Goal: Find specific page/section: Find specific page/section

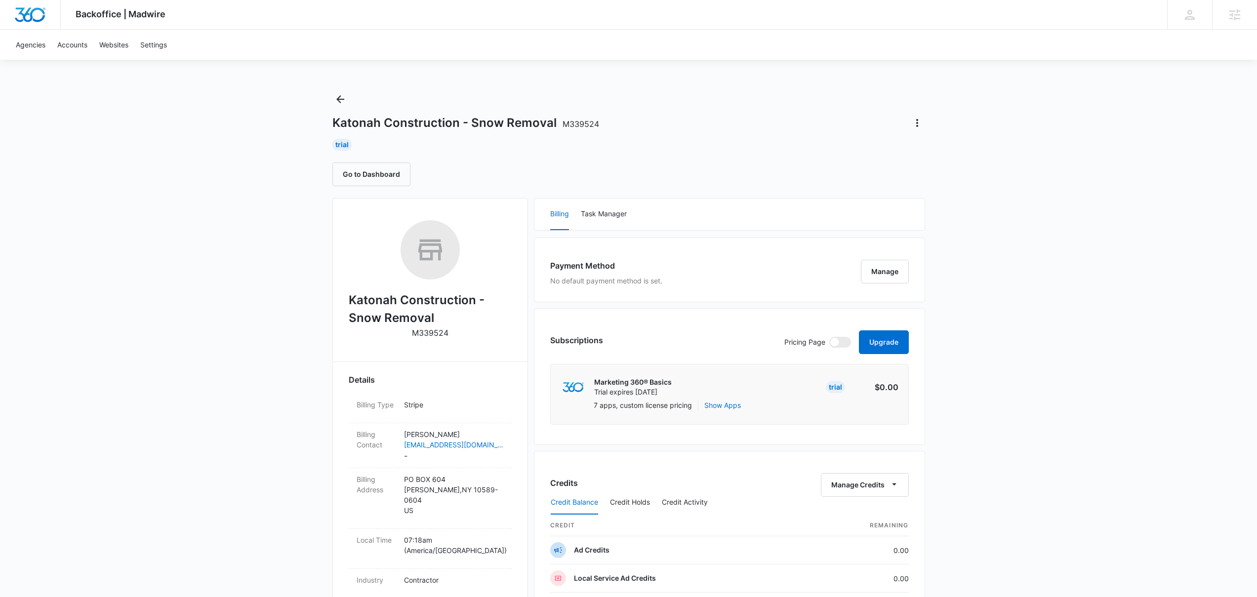
click at [422, 56] on div "Agencies Accounts Websites Settings" at bounding box center [628, 45] width 1237 height 30
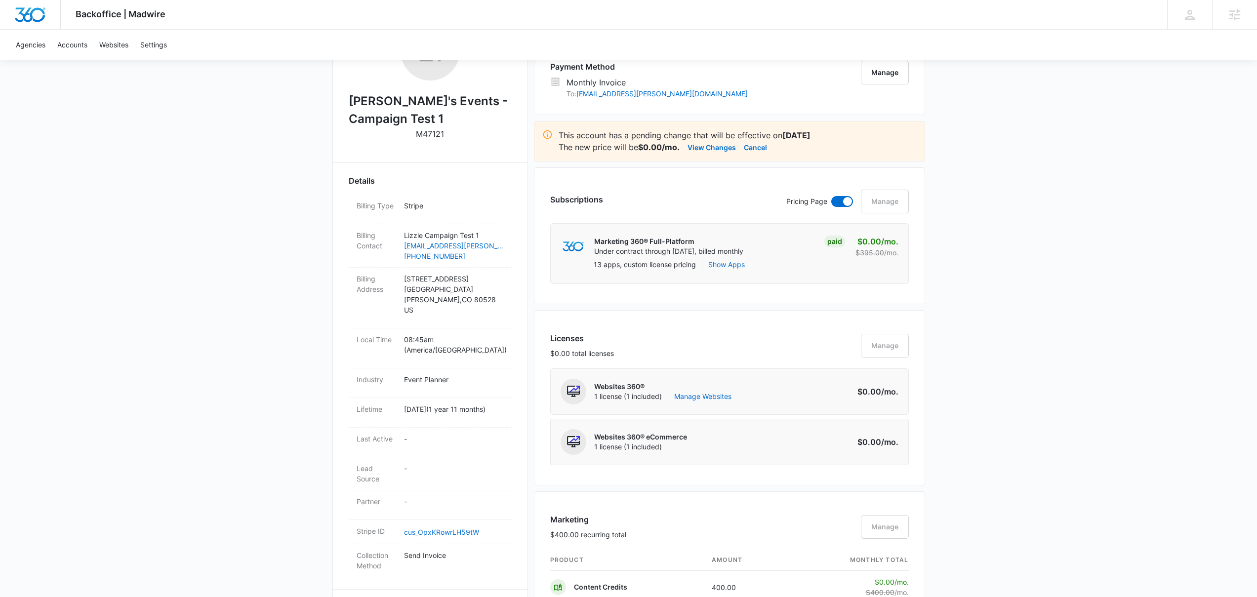
scroll to position [202, 0]
click at [724, 145] on button "View Changes" at bounding box center [711, 144] width 48 height 12
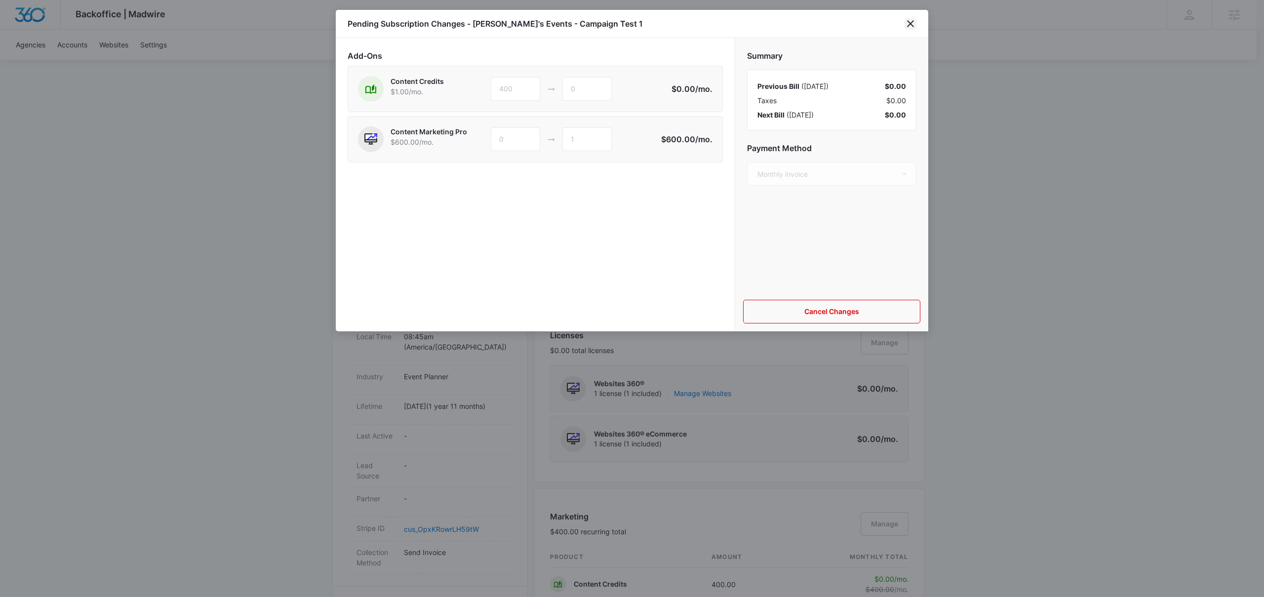
click at [914, 24] on icon "close" at bounding box center [911, 24] width 12 height 12
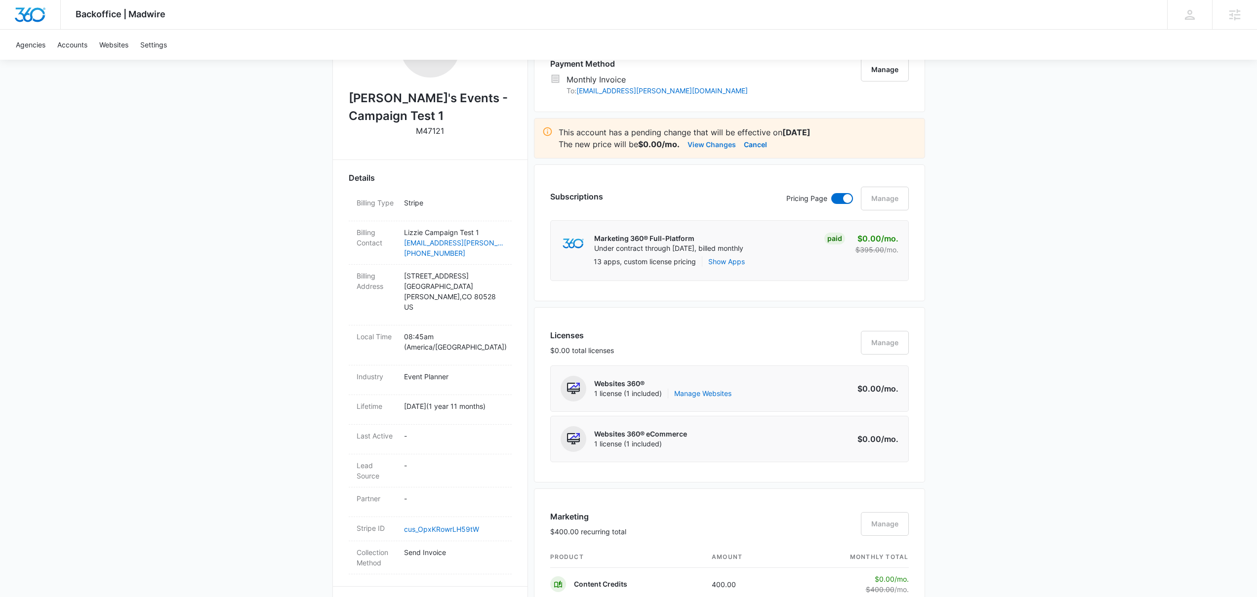
scroll to position [410, 0]
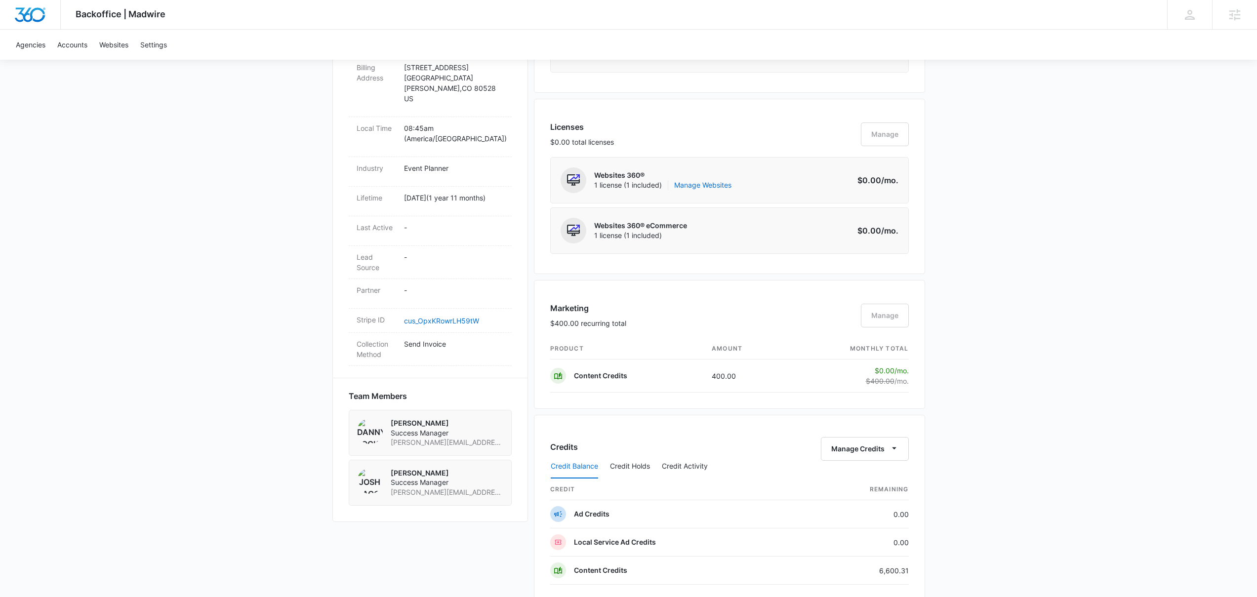
click at [749, 221] on div "Websites 360® eCommerce 1 license (1 included) Amount $0.00 /mo." at bounding box center [729, 230] width 359 height 46
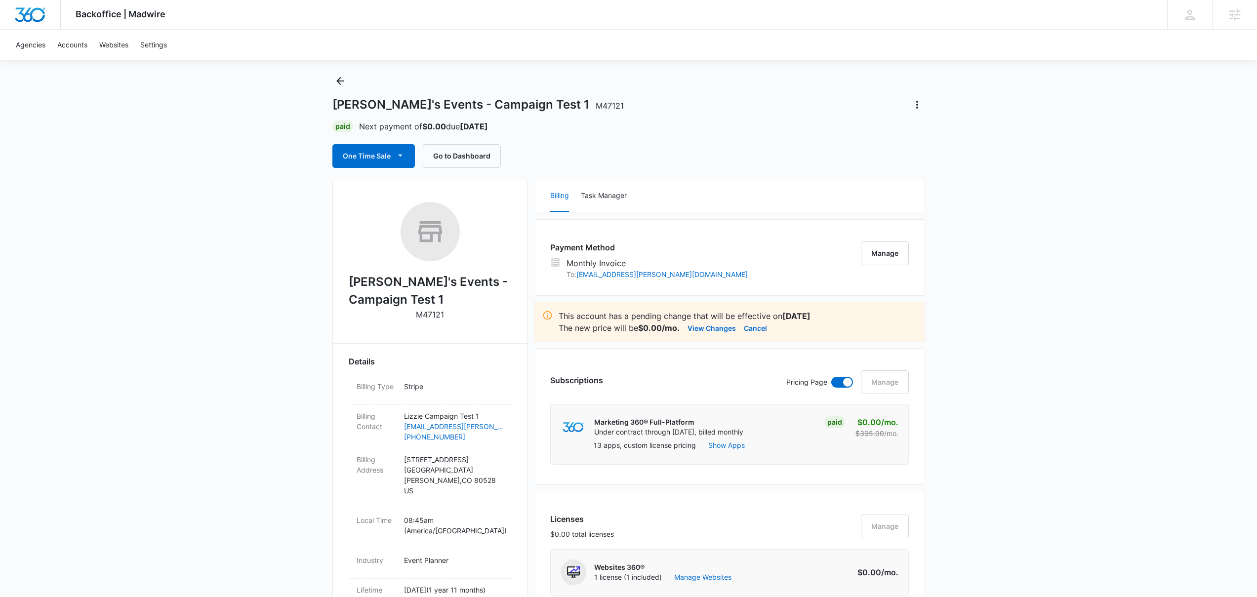
scroll to position [0, 0]
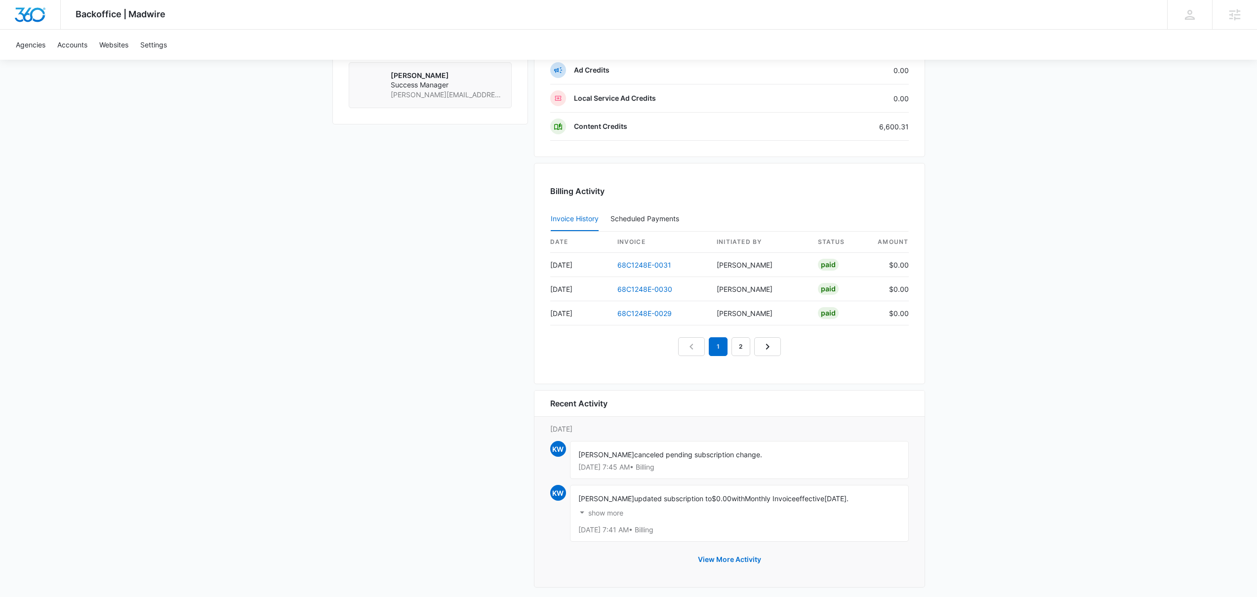
scroll to position [817, 0]
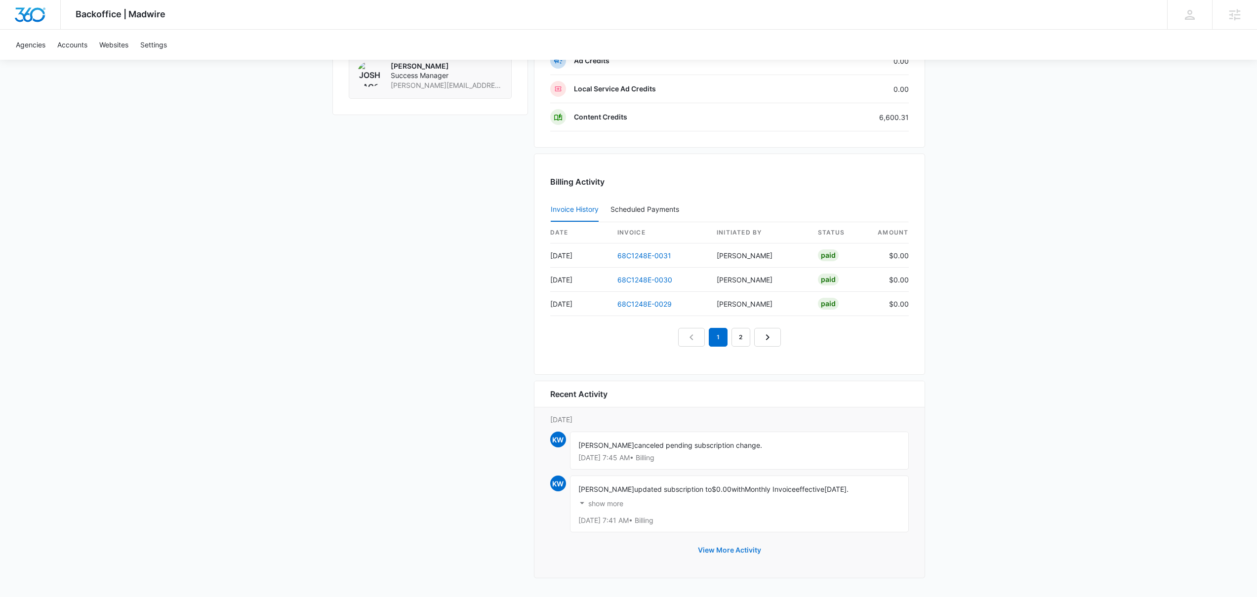
click at [738, 554] on button "View More Activity" at bounding box center [729, 550] width 83 height 24
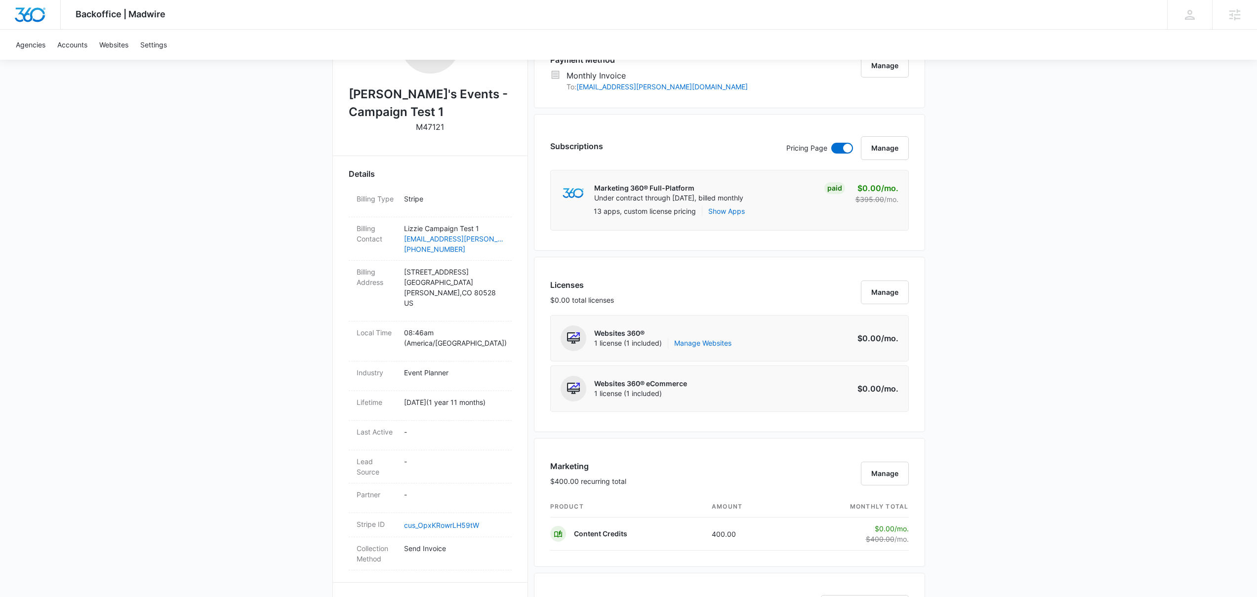
scroll to position [646, 0]
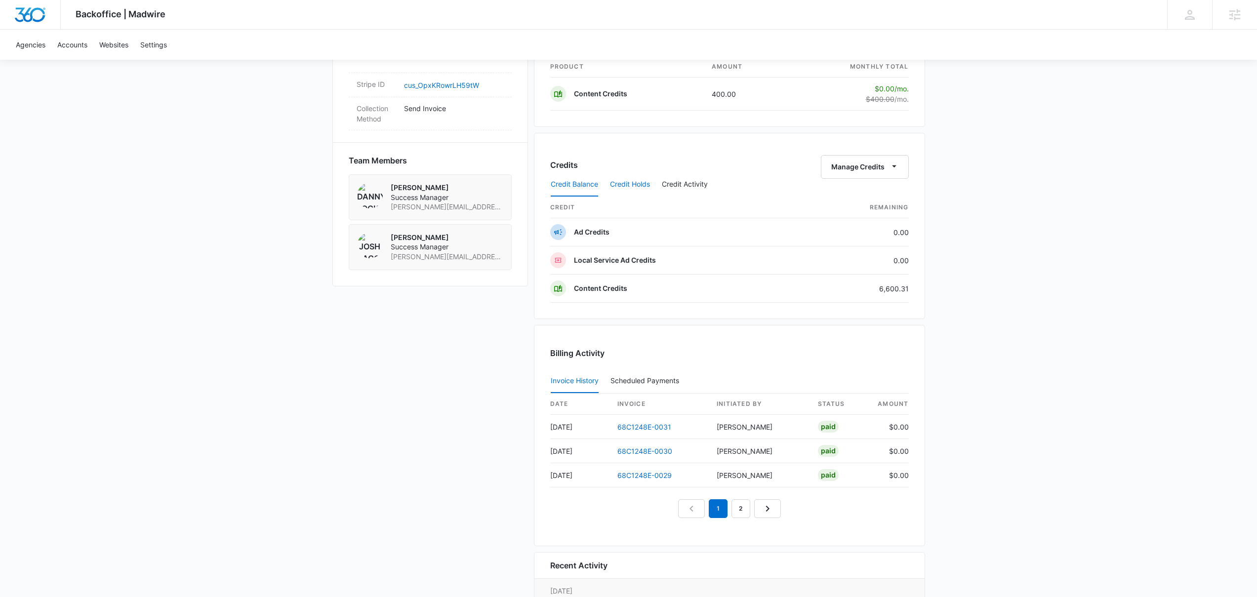
click at [636, 183] on button "Credit Holds" at bounding box center [630, 185] width 40 height 24
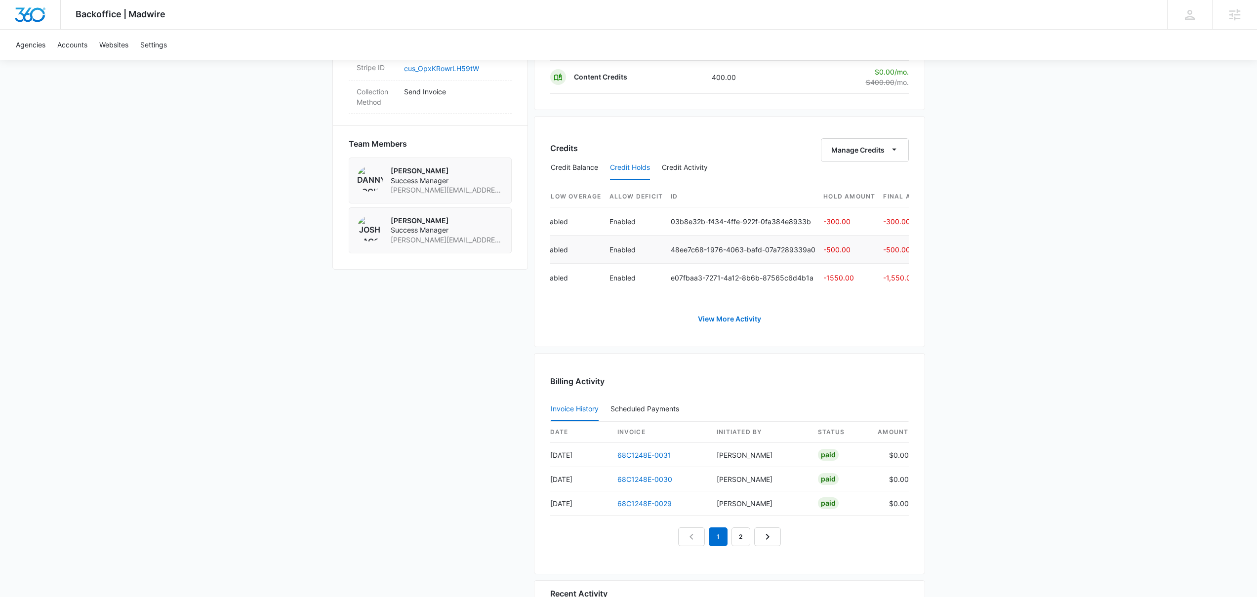
scroll to position [664, 0]
click at [729, 324] on link "View More Activity" at bounding box center [729, 318] width 83 height 24
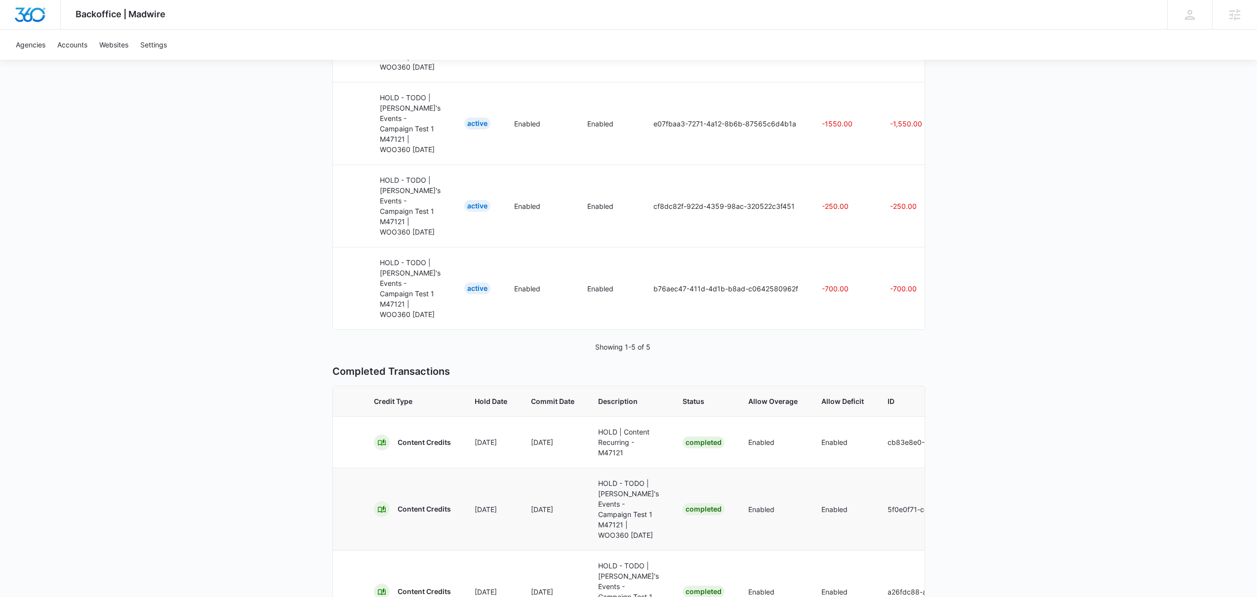
scroll to position [312, 0]
click at [683, 294] on p "b76aec47-411d-4d1b-b8ad-c0642580962f" at bounding box center [725, 289] width 145 height 10
click at [677, 294] on p "b76aec47-411d-4d1b-b8ad-c0642580962f" at bounding box center [725, 289] width 145 height 10
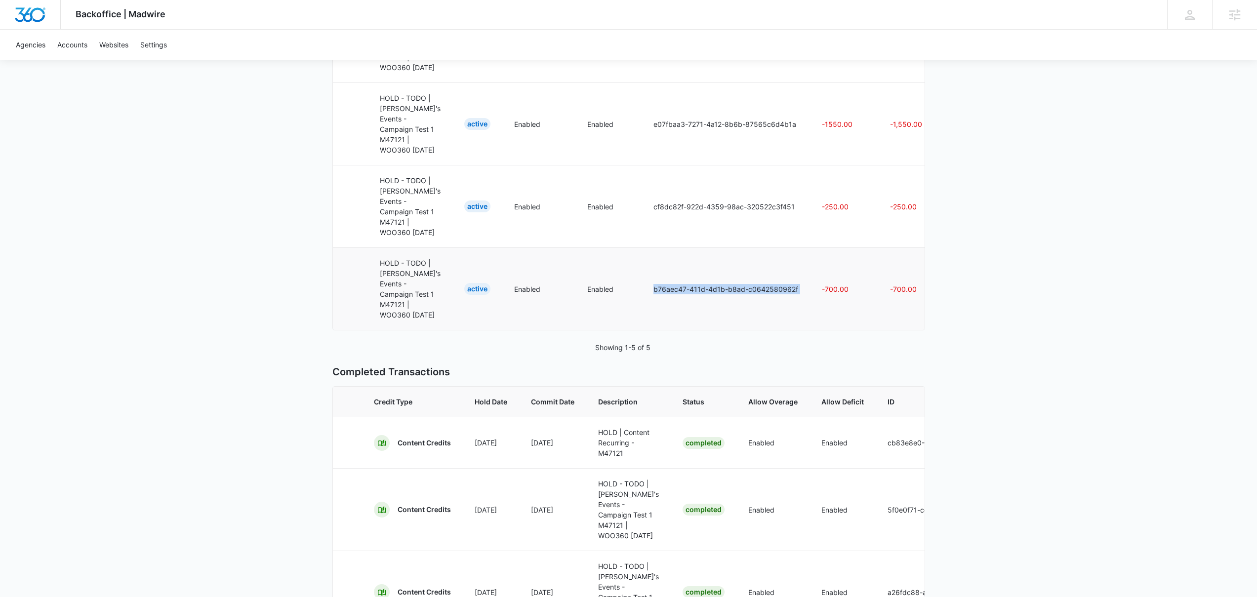
click at [677, 294] on p "b76aec47-411d-4d1b-b8ad-c0642580962f" at bounding box center [725, 289] width 145 height 10
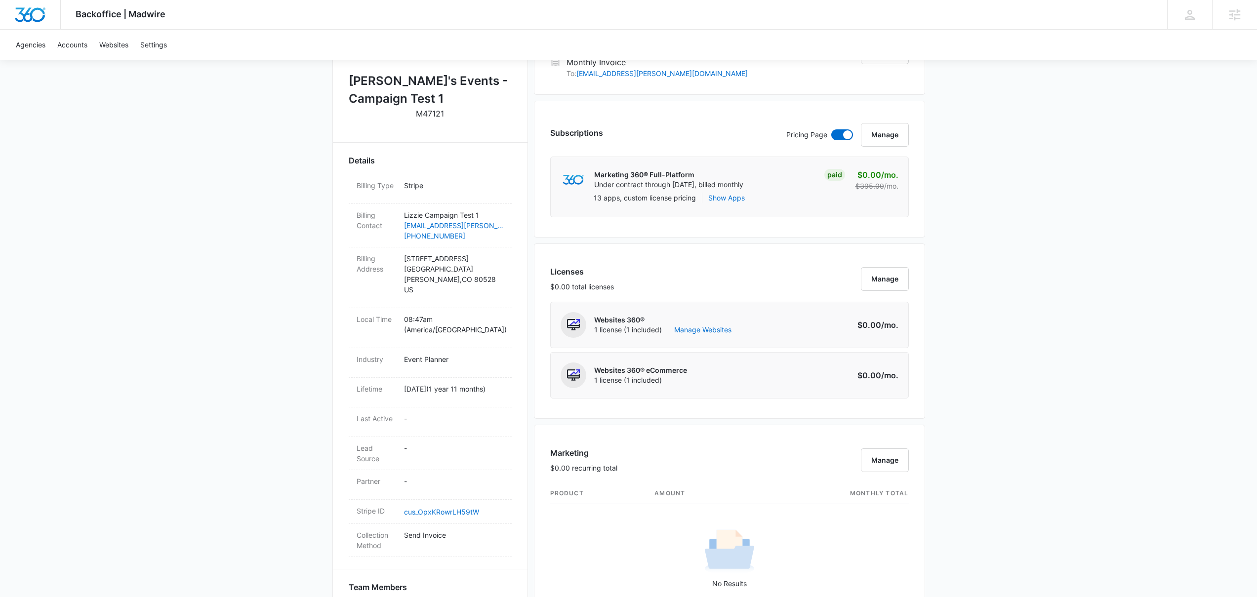
scroll to position [297, 0]
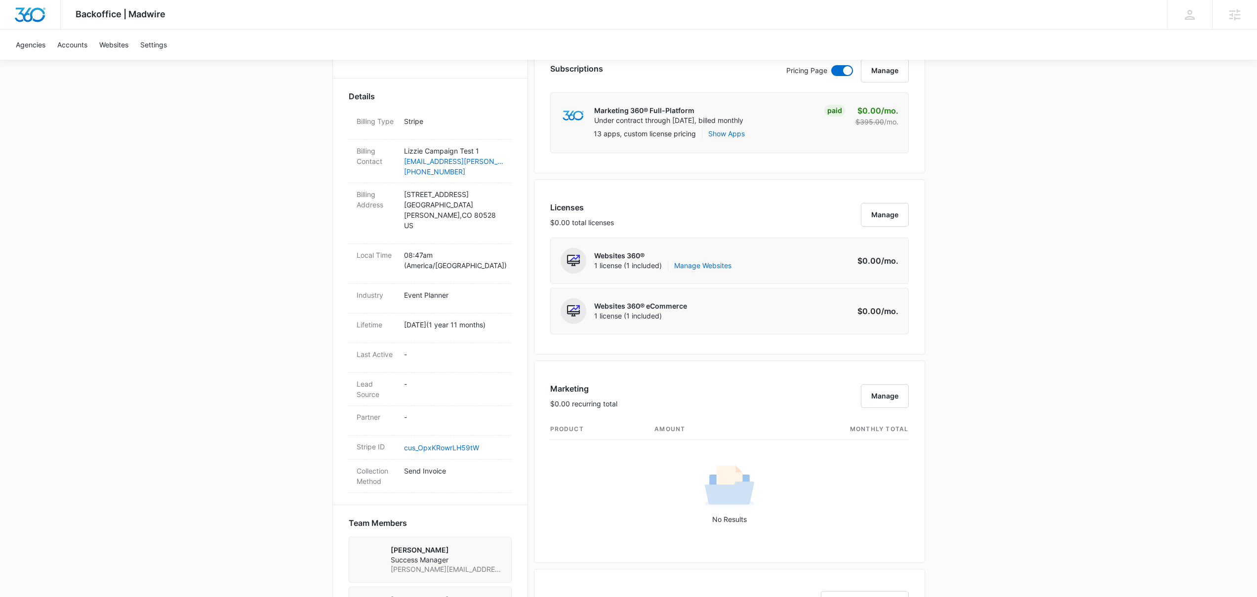
scroll to position [630, 0]
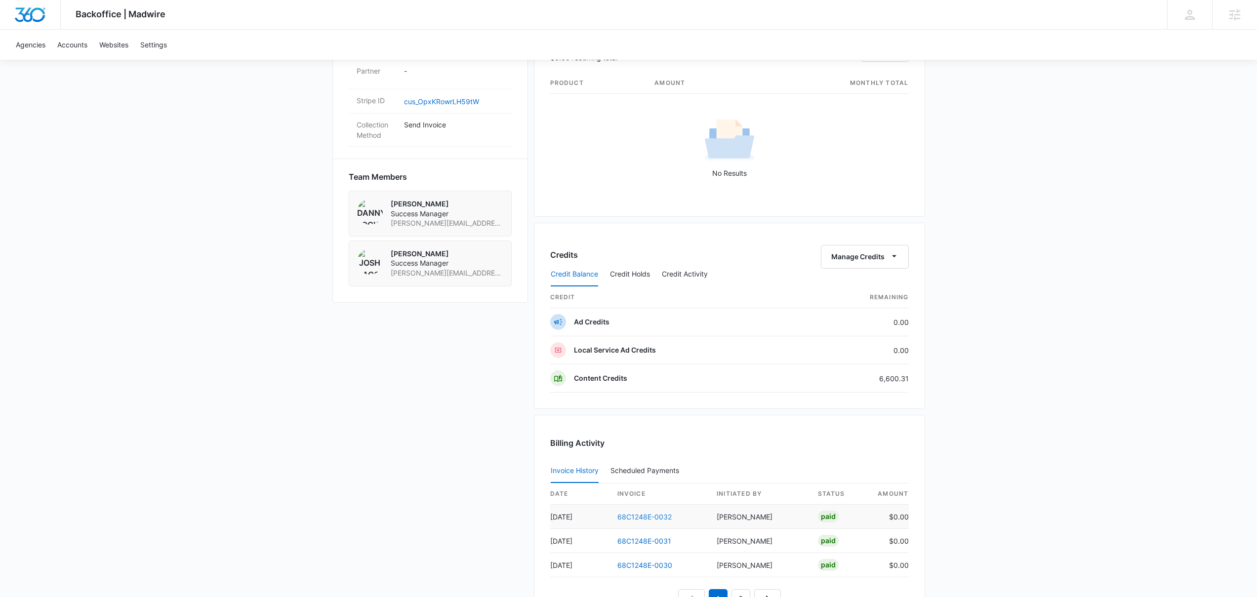
click at [630, 517] on link "68C1248E-0032" at bounding box center [644, 517] width 54 height 8
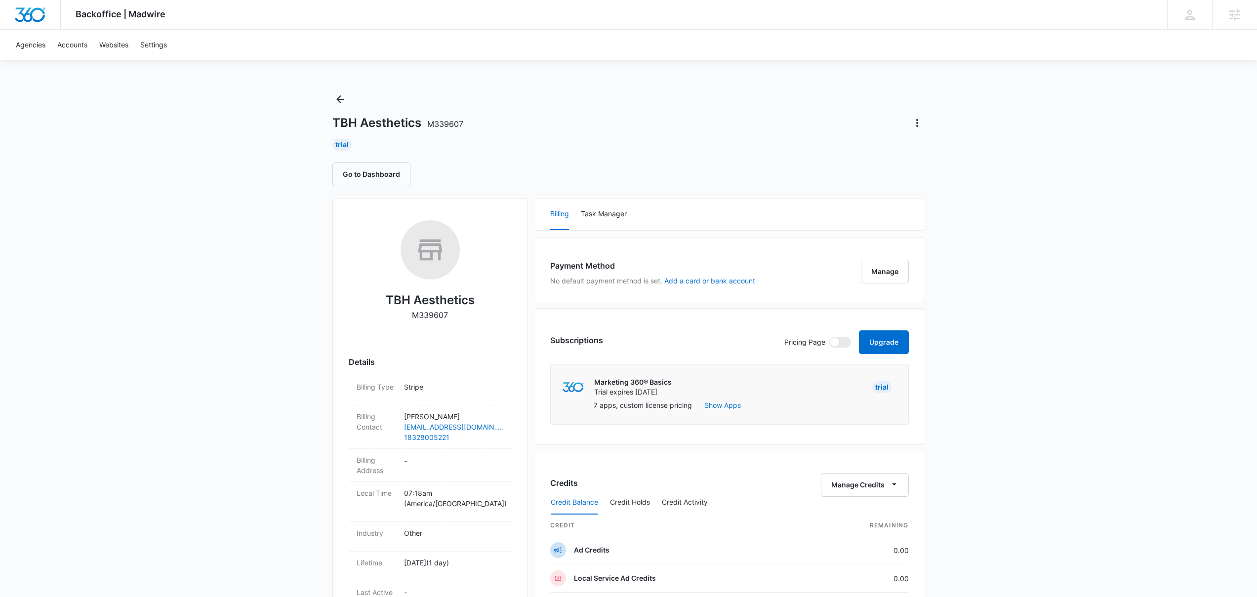
drag, startPoint x: 569, startPoint y: 35, endPoint x: 564, endPoint y: 35, distance: 5.4
click at [569, 35] on div "Agencies Accounts Websites Settings" at bounding box center [628, 45] width 1237 height 30
click at [753, 22] on div "Backoffice | Madwire Apps Settings [PERSON_NAME] [PERSON_NAME][EMAIL_ADDRESS][P…" at bounding box center [628, 15] width 1257 height 30
